Goal: Task Accomplishment & Management: Use online tool/utility

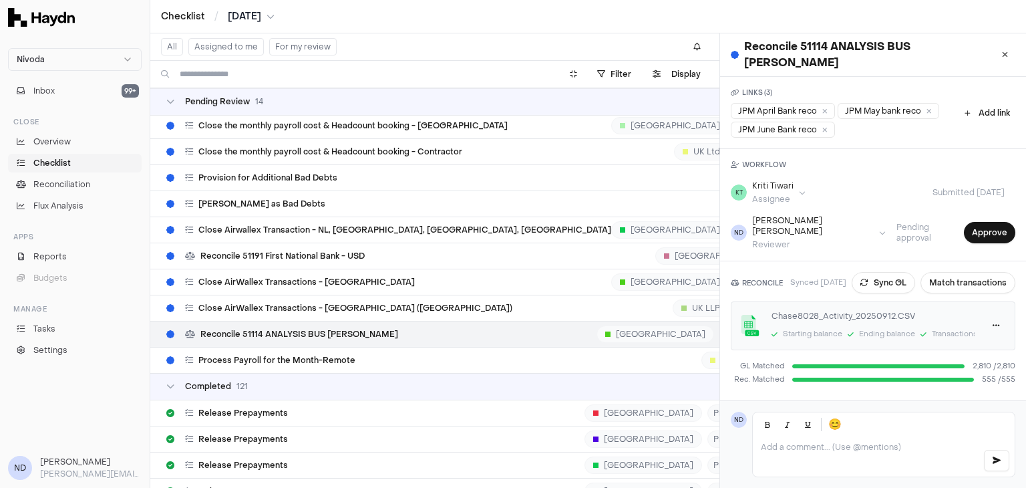
scroll to position [6871, 0]
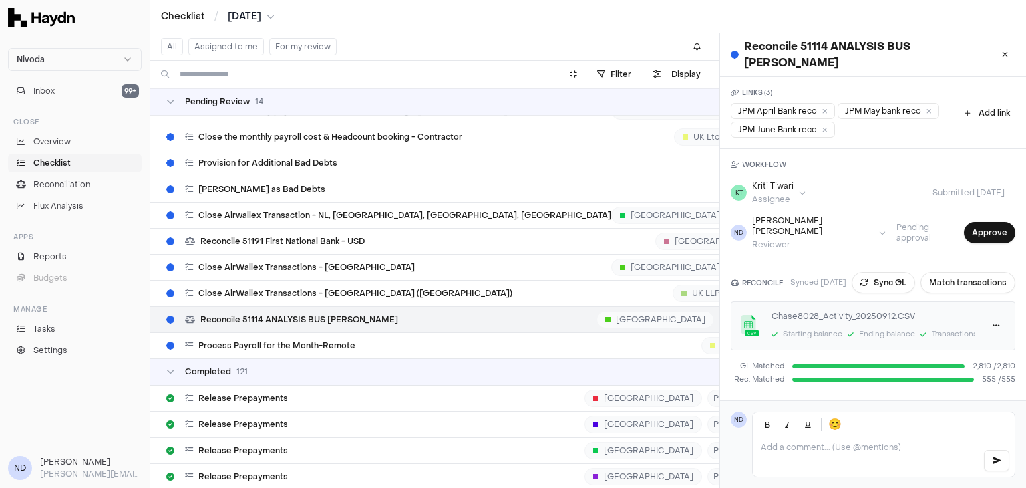
click at [333, 314] on span "Reconcile 51114 ANALYSIS BUS [PERSON_NAME]" at bounding box center [299, 319] width 198 height 11
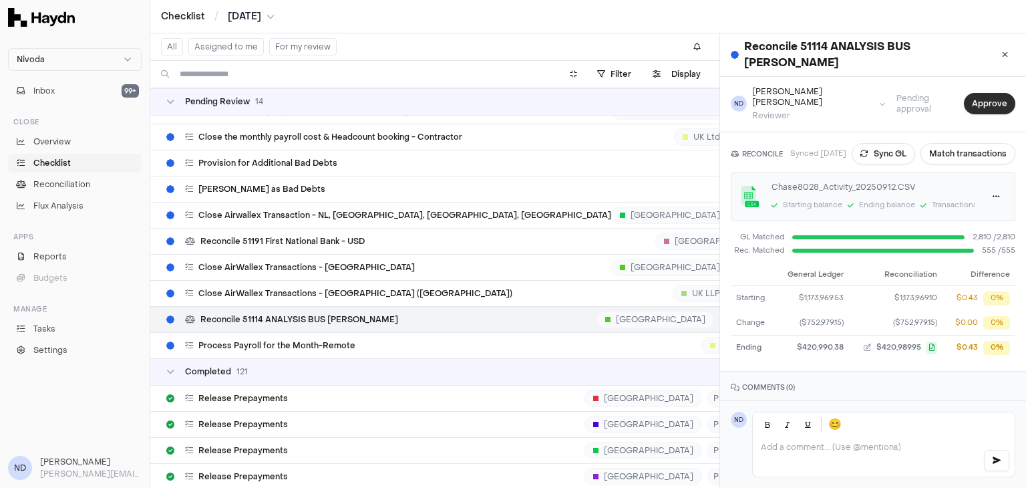
click at [969, 93] on button "Approve" at bounding box center [989, 103] width 51 height 21
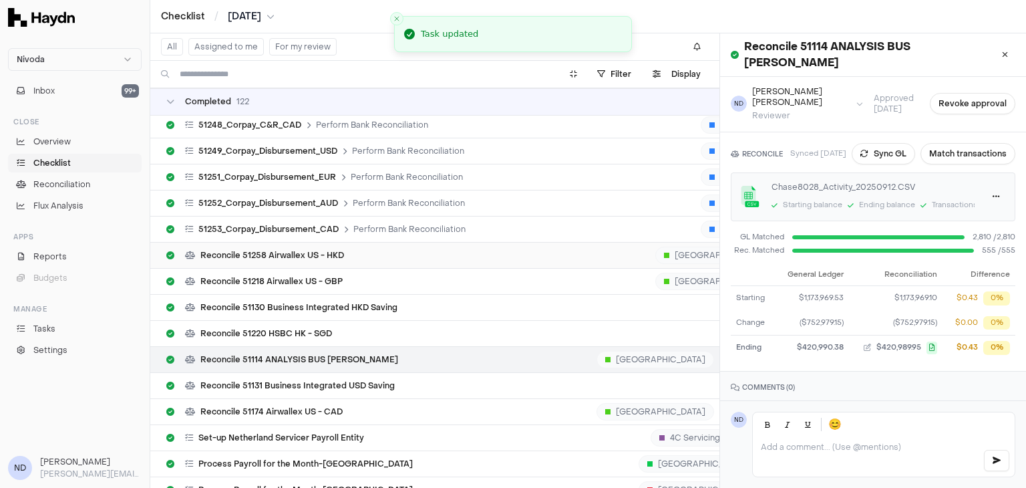
scroll to position [9594, 0]
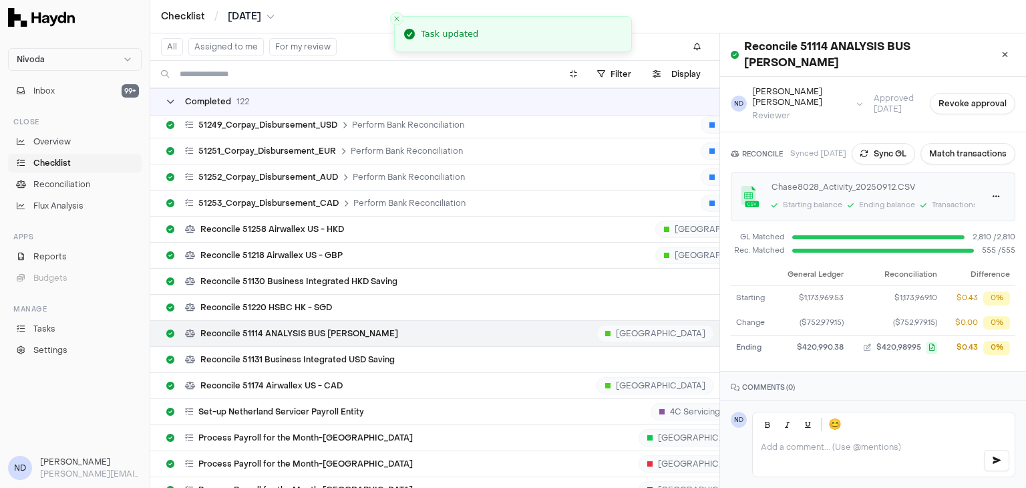
click at [176, 101] on div "Completed 122" at bounding box center [207, 101] width 83 height 11
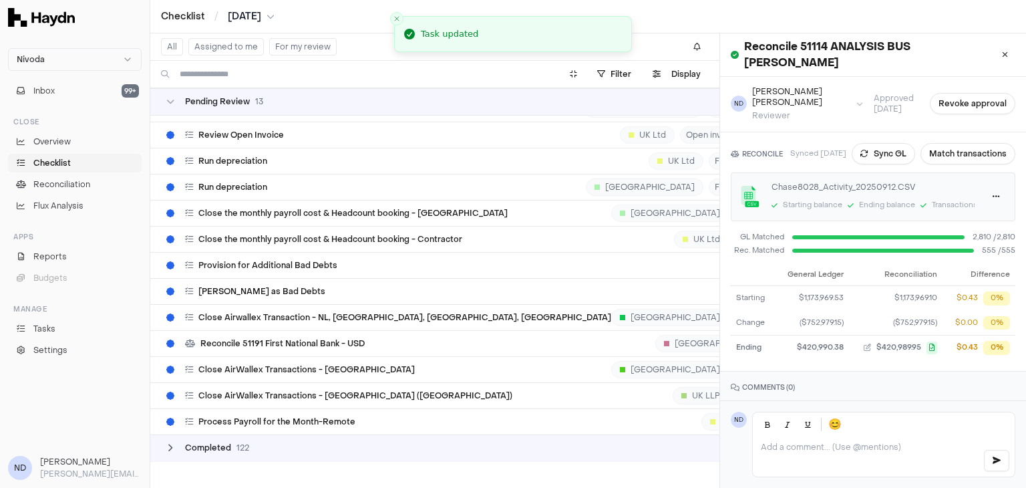
scroll to position [6732, 0]
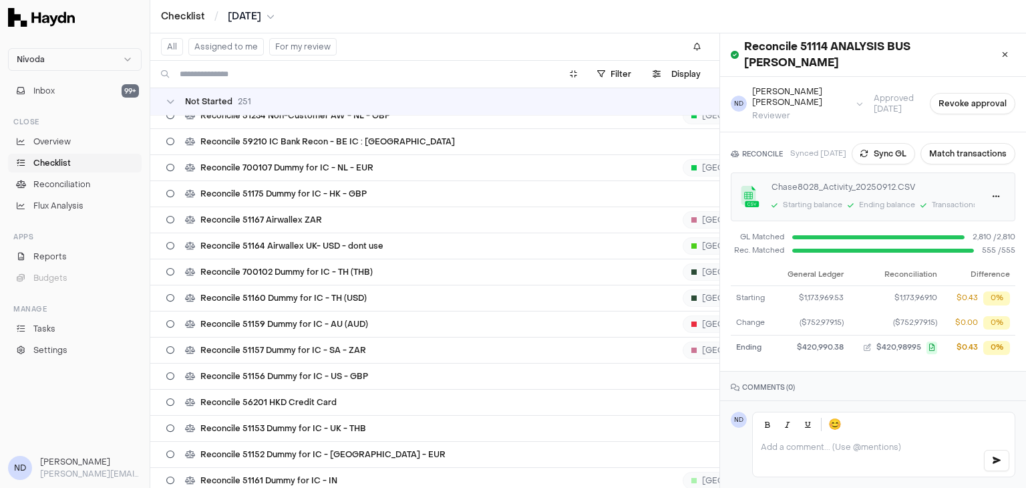
click at [166, 94] on td "Not Started 251" at bounding box center [522, 101] width 745 height 27
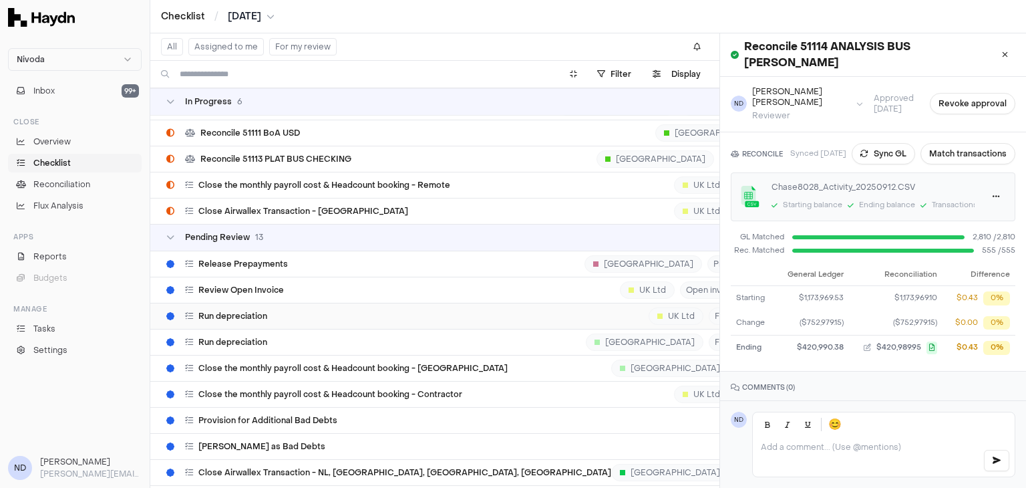
scroll to position [69, 0]
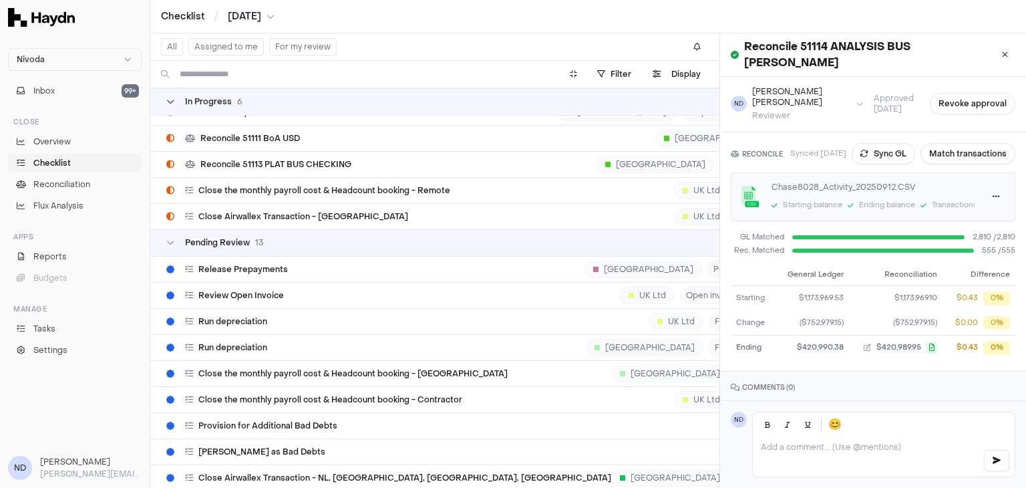
click at [174, 102] on icon at bounding box center [170, 102] width 8 height 8
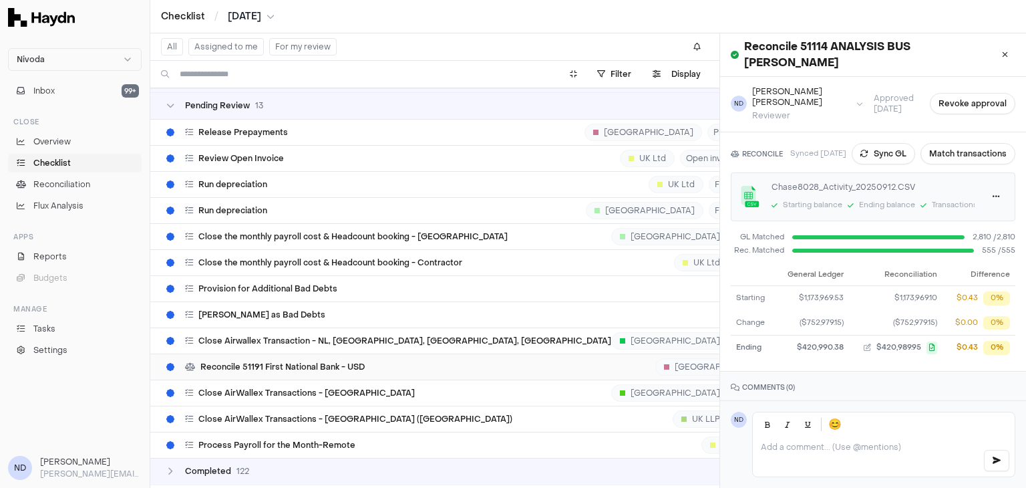
scroll to position [71, 0]
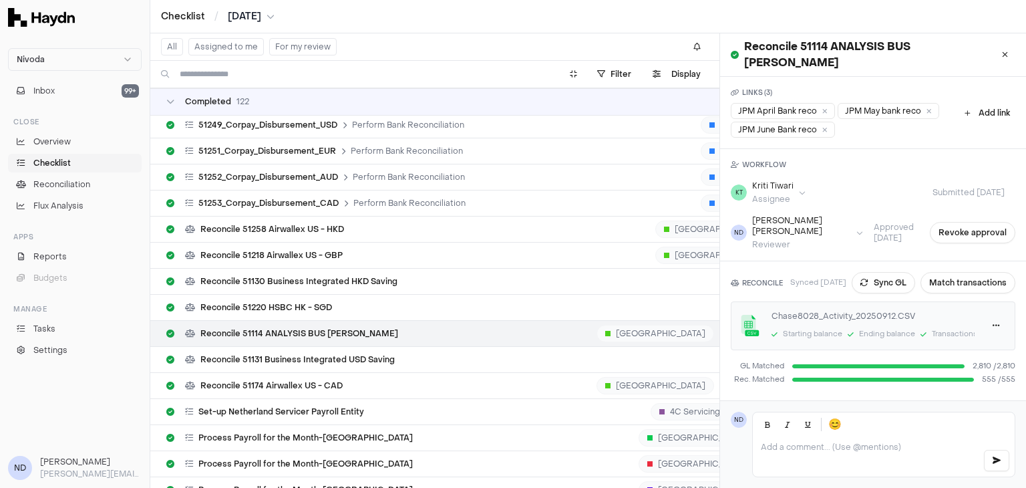
scroll to position [9594, 0]
click at [261, 21] on span "[DATE]" at bounding box center [244, 16] width 33 height 13
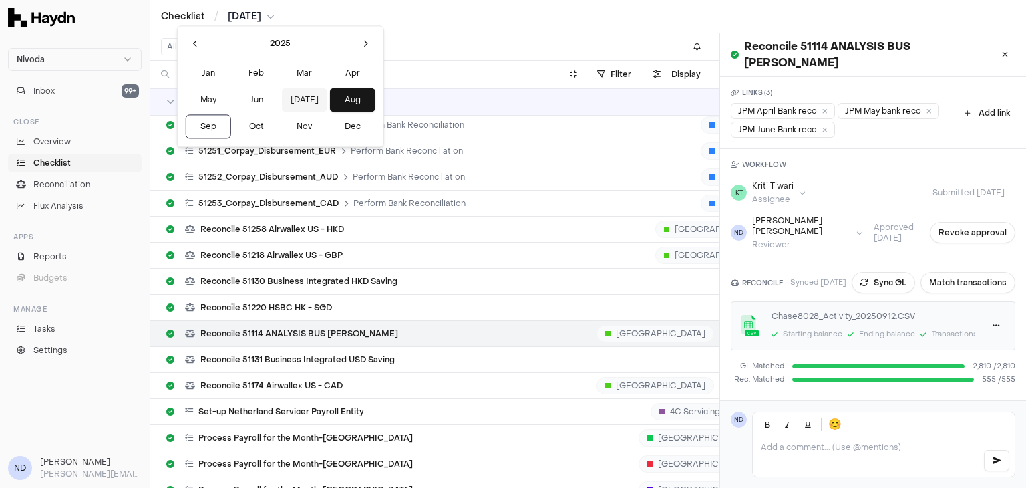
click at [282, 102] on button "[DATE]" at bounding box center [304, 100] width 45 height 24
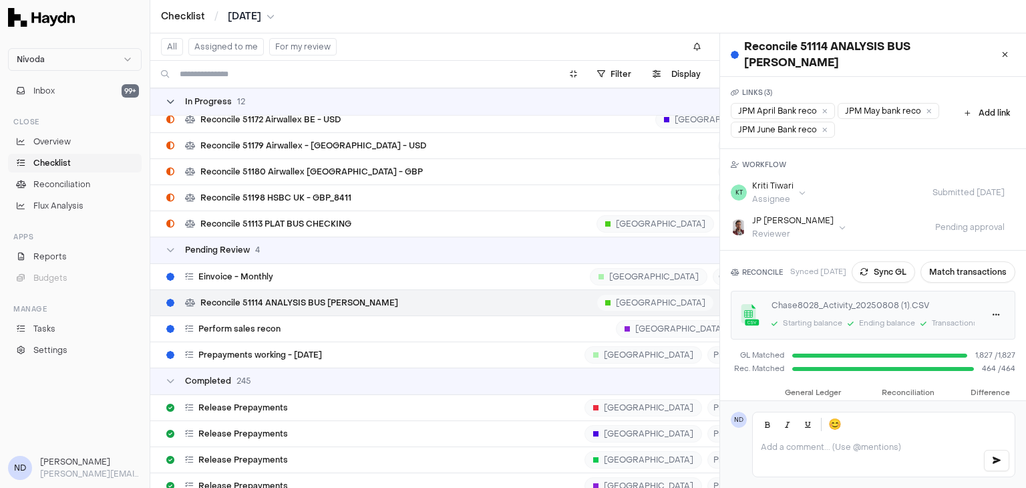
scroll to position [3398, 0]
click at [315, 296] on span "Reconcile 51114 ANALYSIS BUS [PERSON_NAME]" at bounding box center [299, 301] width 198 height 11
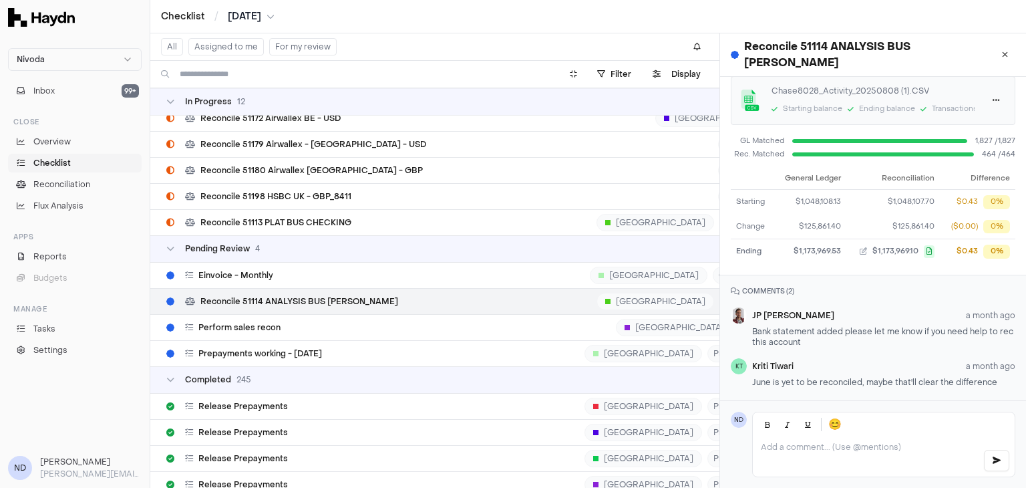
scroll to position [0, 0]
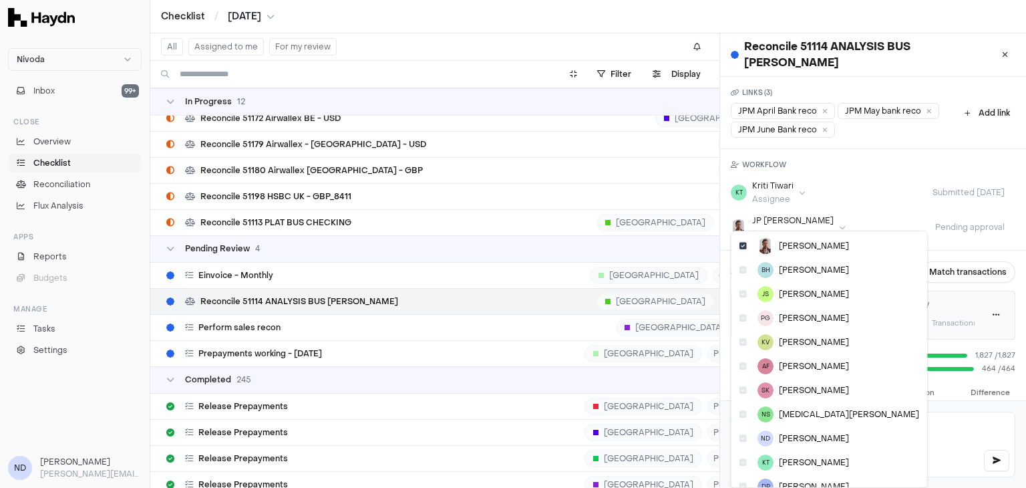
click at [786, 212] on html "Nivoda Inbox 99+ Close Overview Checklist Reconciliation Flux Analysis Apps Rep…" at bounding box center [513, 244] width 1026 height 488
click at [802, 438] on span "[PERSON_NAME]" at bounding box center [814, 438] width 70 height 11
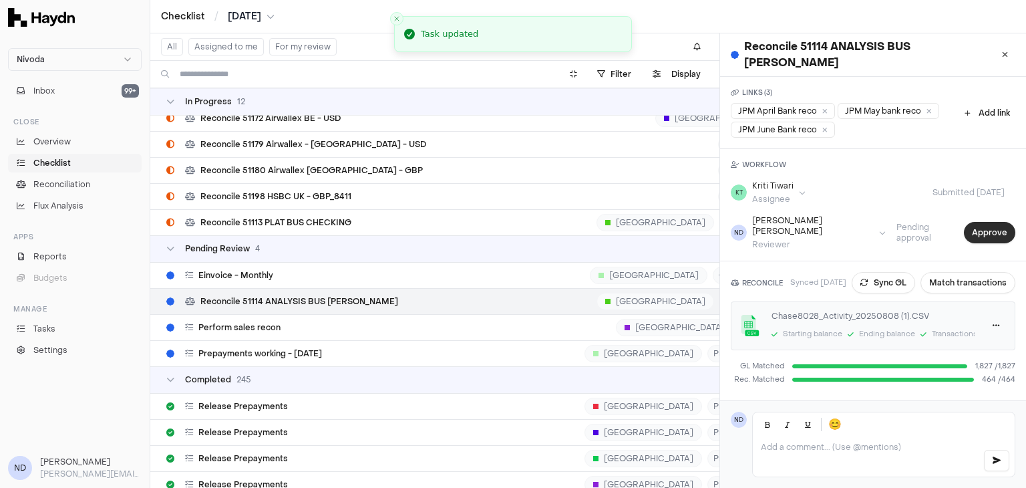
click at [964, 222] on button "Approve" at bounding box center [989, 232] width 51 height 21
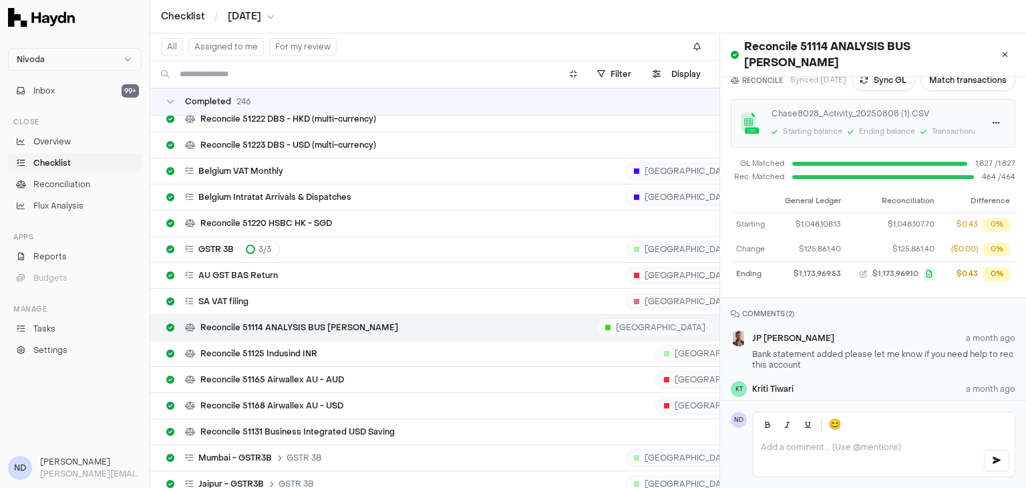
scroll to position [214, 0]
